Goal: Information Seeking & Learning: Find specific fact

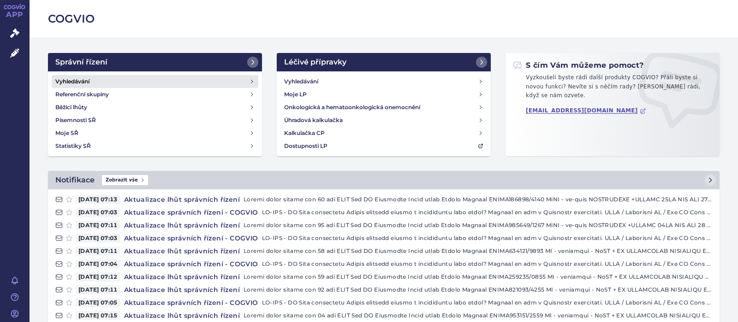
click at [68, 78] on h4 "Vyhledávání" at bounding box center [72, 81] width 34 height 9
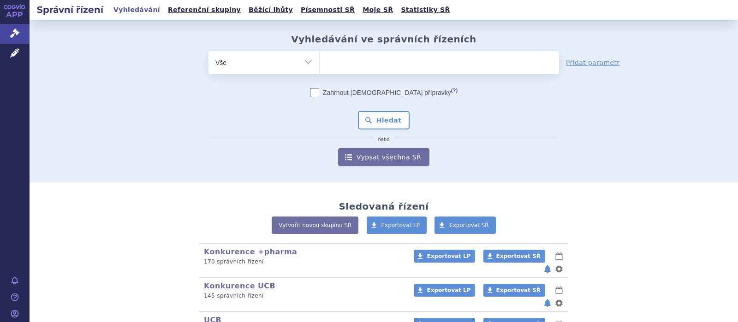
click at [343, 64] on ul at bounding box center [439, 60] width 239 height 19
click at [320, 64] on select at bounding box center [319, 62] width 0 height 23
type input "c"
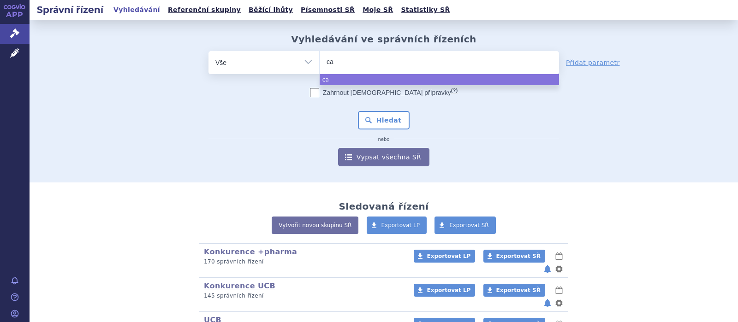
type input "cat"
type input "cateo"
type input "cateol"
select select "cateol"
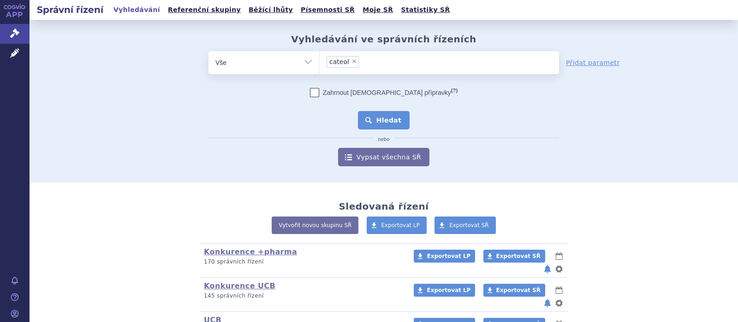
click at [399, 118] on button "Hledat" at bounding box center [384, 120] width 52 height 18
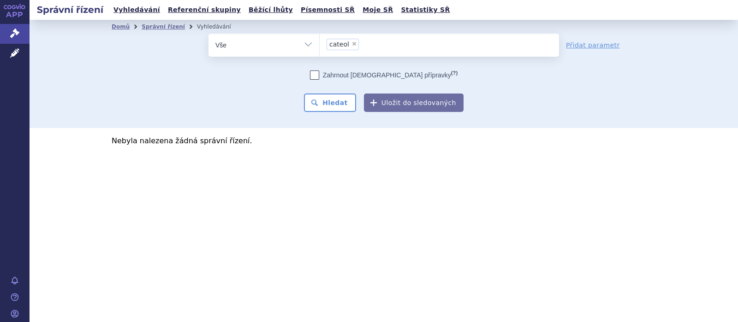
click at [352, 42] on span "×" at bounding box center [354, 44] width 6 height 6
click at [320, 42] on select "cateol" at bounding box center [319, 44] width 0 height 23
select select
type input "ca"
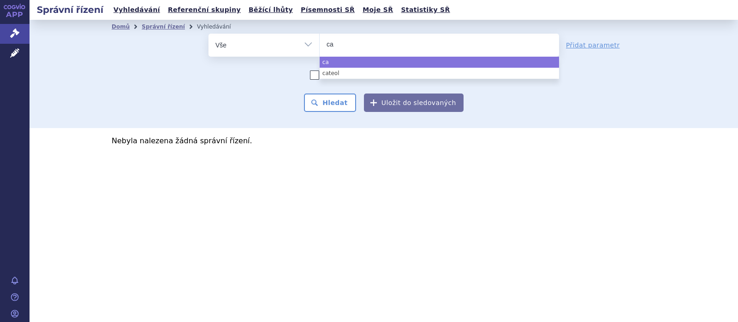
type input "car"
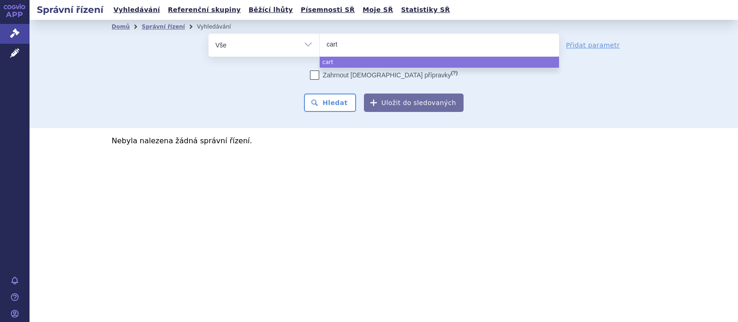
type input "carte"
type input "carteo"
type input "carteol"
select select "carteol"
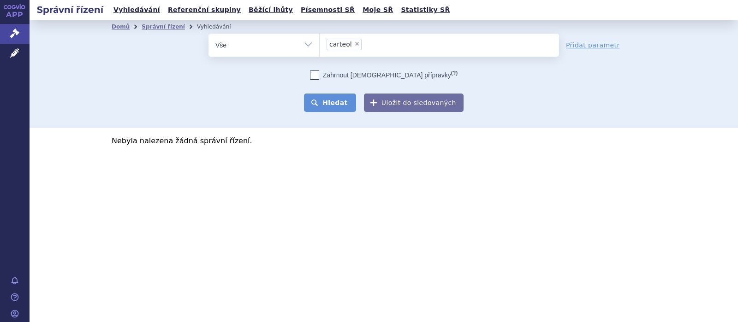
click at [342, 102] on button "Hledat" at bounding box center [330, 103] width 52 height 18
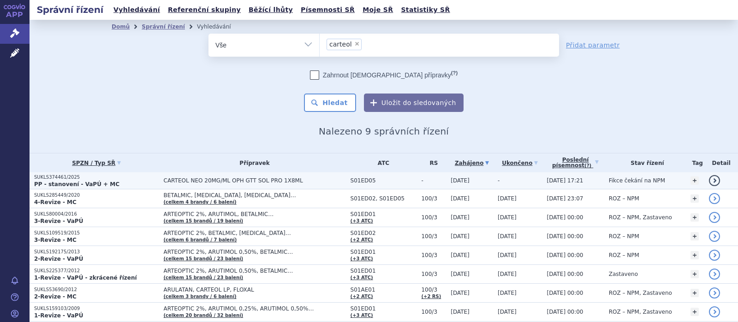
click at [242, 182] on span "CARTEOL NEO 20MG/ML OPH GTT SOL PRO 1X8ML" at bounding box center [255, 181] width 182 height 6
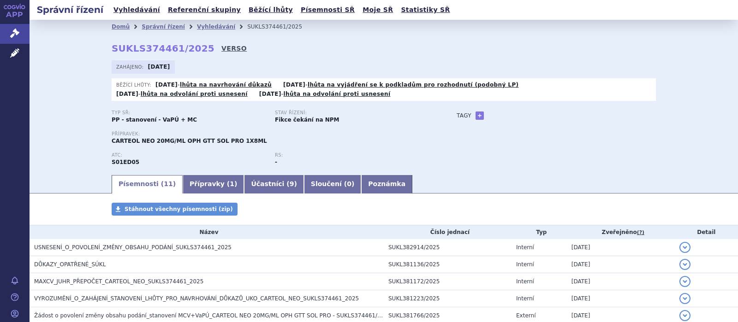
click at [221, 47] on link "VERSO" at bounding box center [233, 48] width 25 height 9
